Goal: Book appointment/travel/reservation

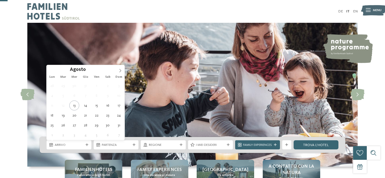
click at [88, 143] on icon at bounding box center [87, 144] width 3 height 3
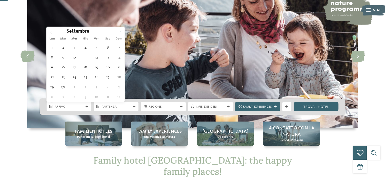
click at [119, 31] on icon at bounding box center [120, 33] width 4 height 4
type div "[DATE]"
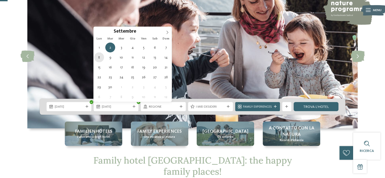
type div "[DATE]"
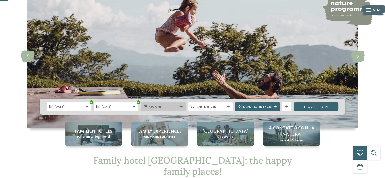
click at [179, 105] on div "Regione" at bounding box center [163, 106] width 45 height 9
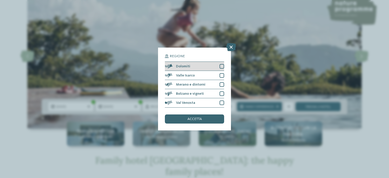
click at [221, 66] on div at bounding box center [221, 66] width 5 height 5
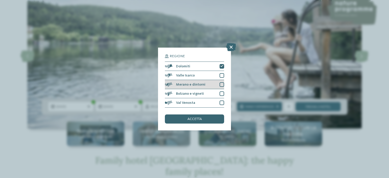
click at [222, 87] on div at bounding box center [221, 84] width 5 height 5
click at [208, 119] on div "accetta" at bounding box center [194, 118] width 59 height 9
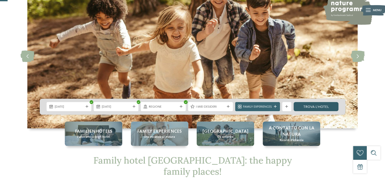
click at [303, 106] on link "trova l’hotel" at bounding box center [315, 106] width 45 height 9
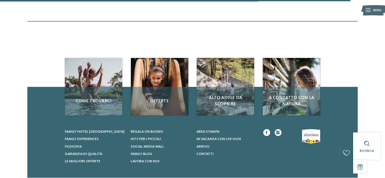
scroll to position [902, 0]
